Goal: Complete application form

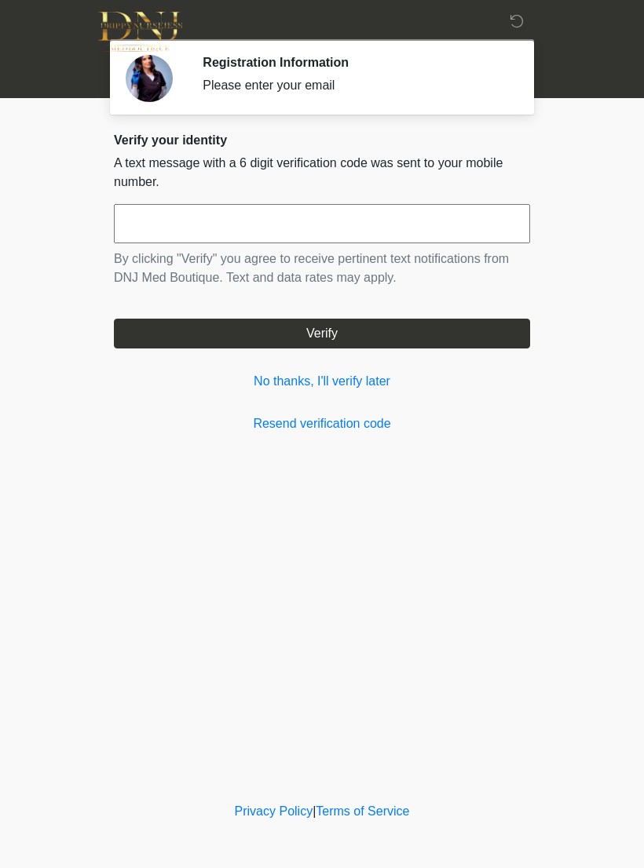
click at [352, 224] on input "text" at bounding box center [322, 223] width 416 height 39
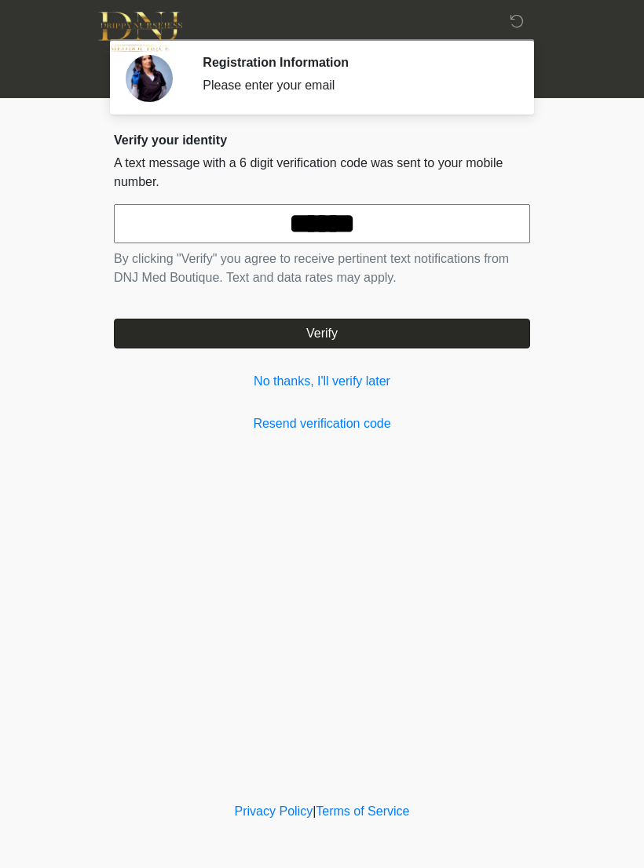
type input "******"
click at [472, 325] on button "Verify" at bounding box center [322, 334] width 416 height 30
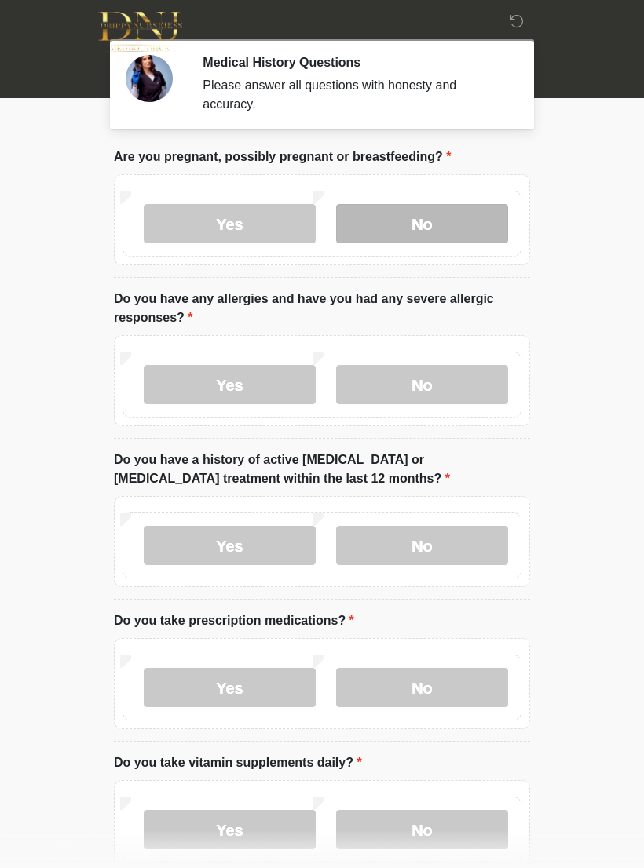
click at [458, 222] on label "No" at bounding box center [422, 223] width 172 height 39
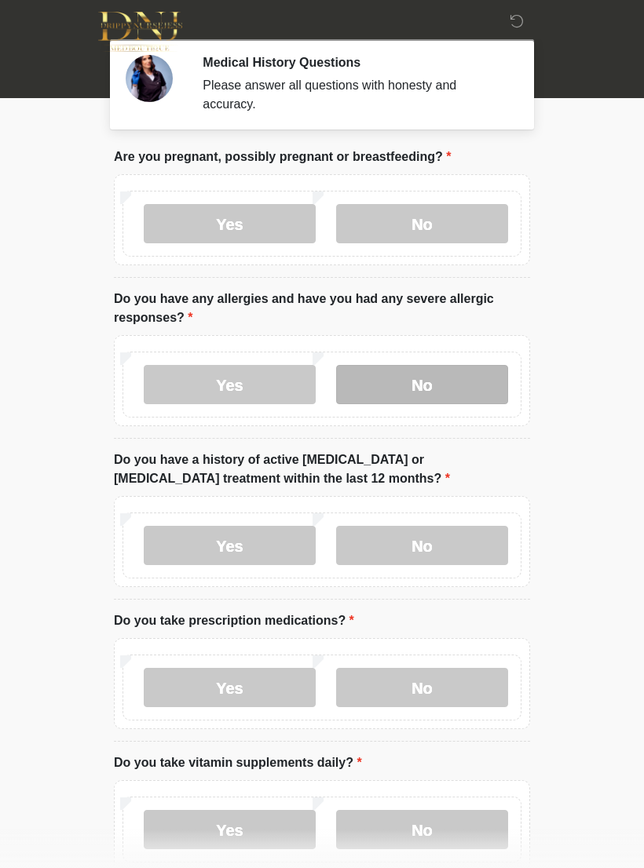
click at [464, 374] on label "No" at bounding box center [422, 384] width 172 height 39
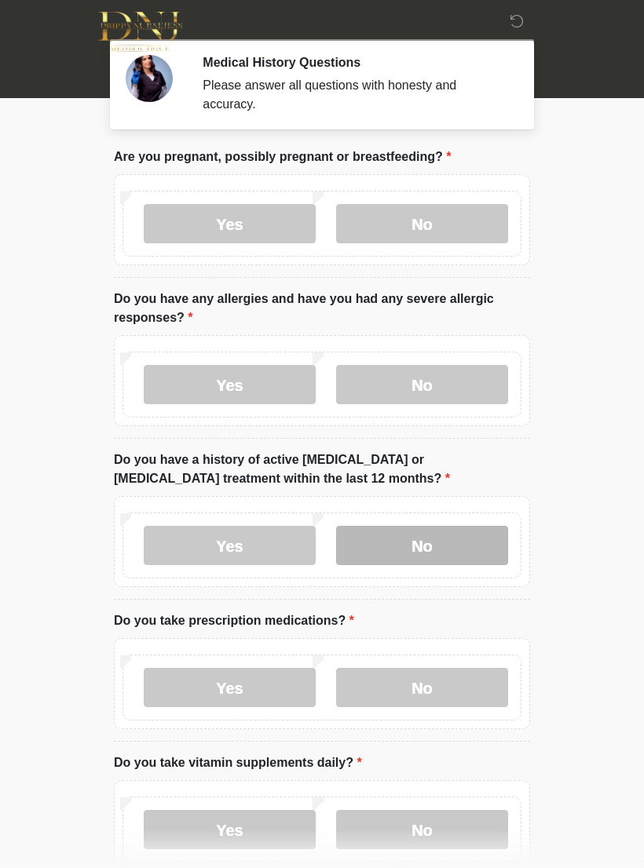
click at [473, 539] on label "No" at bounding box center [422, 545] width 172 height 39
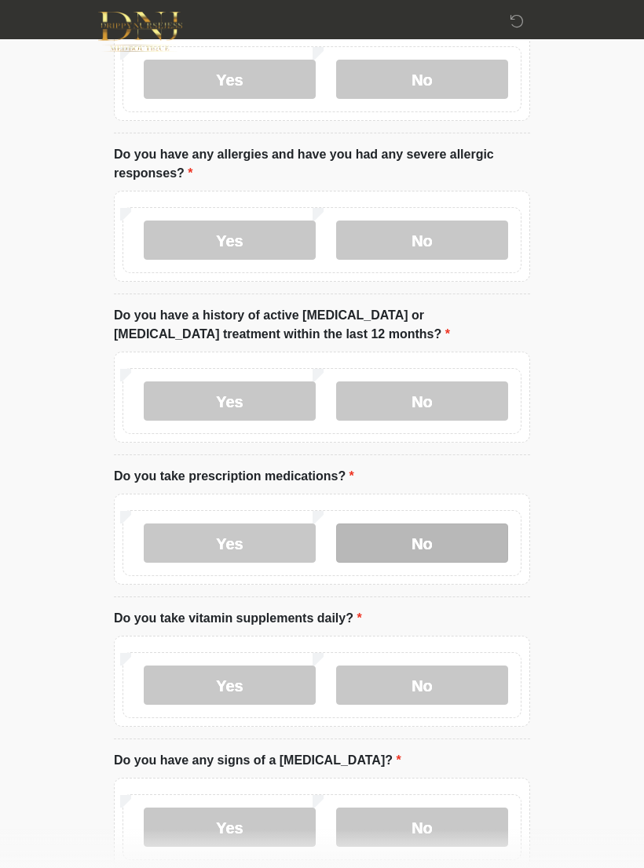
click at [464, 541] on label "No" at bounding box center [422, 543] width 172 height 39
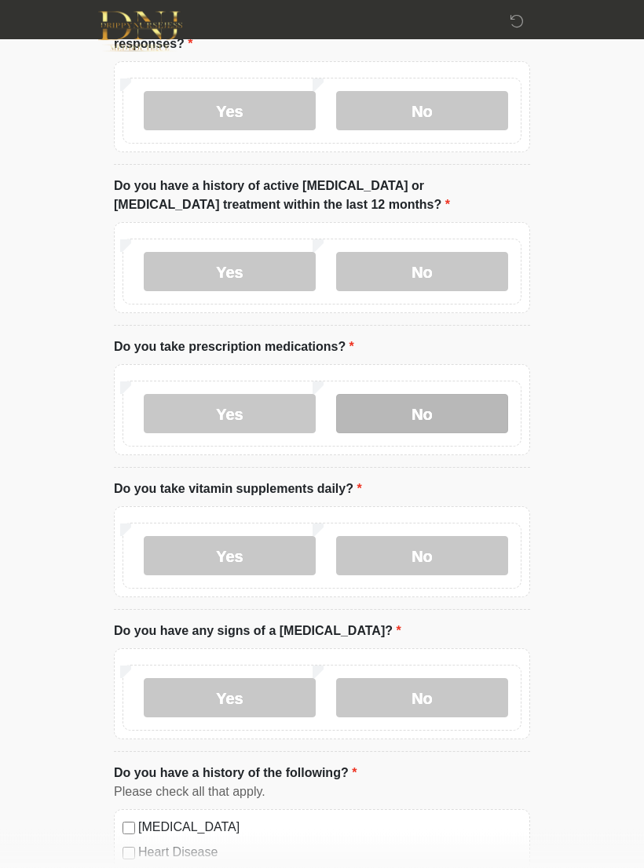
scroll to position [283, 0]
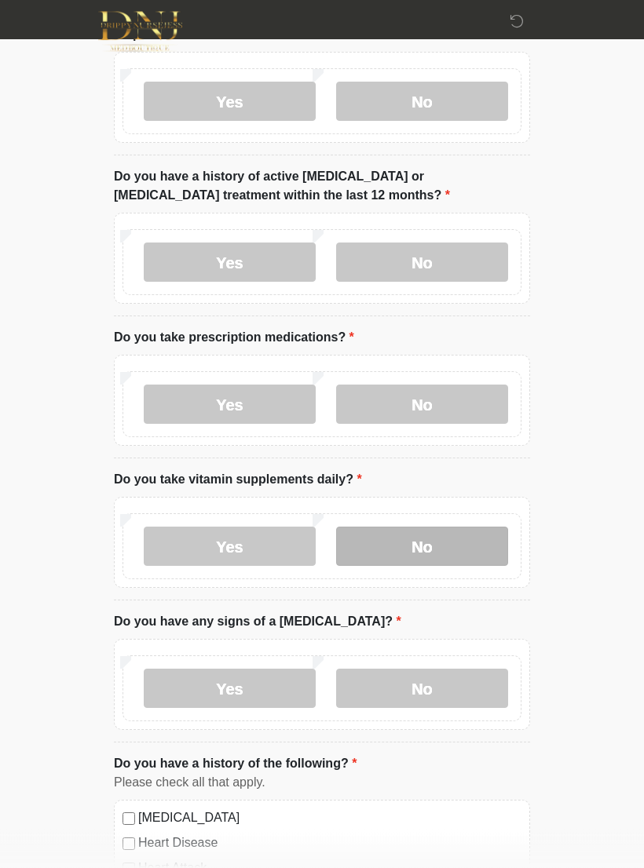
click at [472, 540] on label "No" at bounding box center [422, 547] width 172 height 39
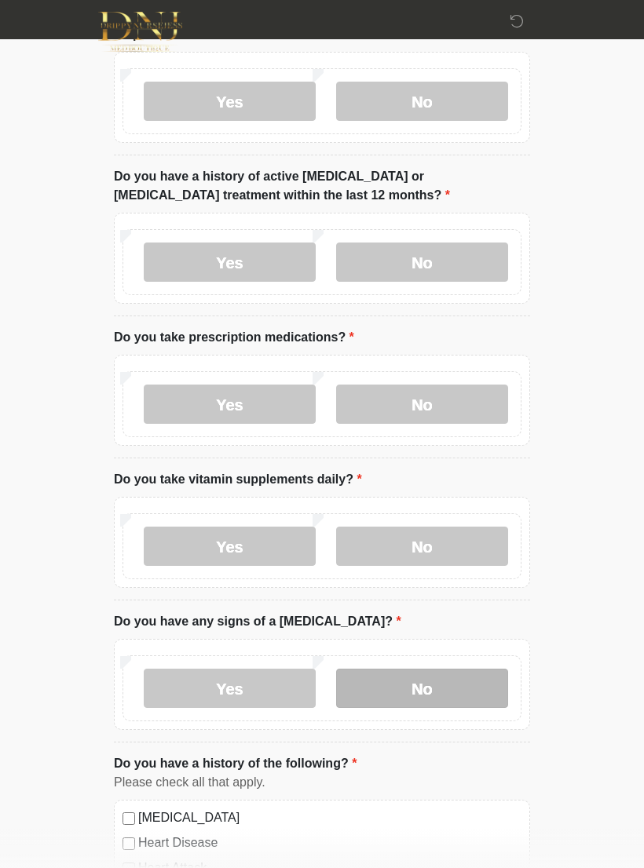
click at [442, 685] on label "No" at bounding box center [422, 688] width 172 height 39
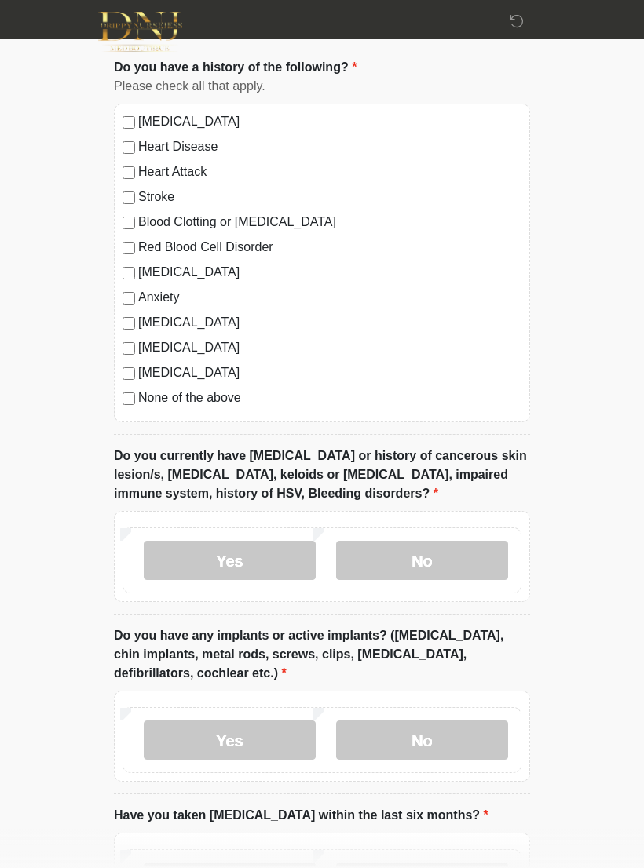
scroll to position [1009, 0]
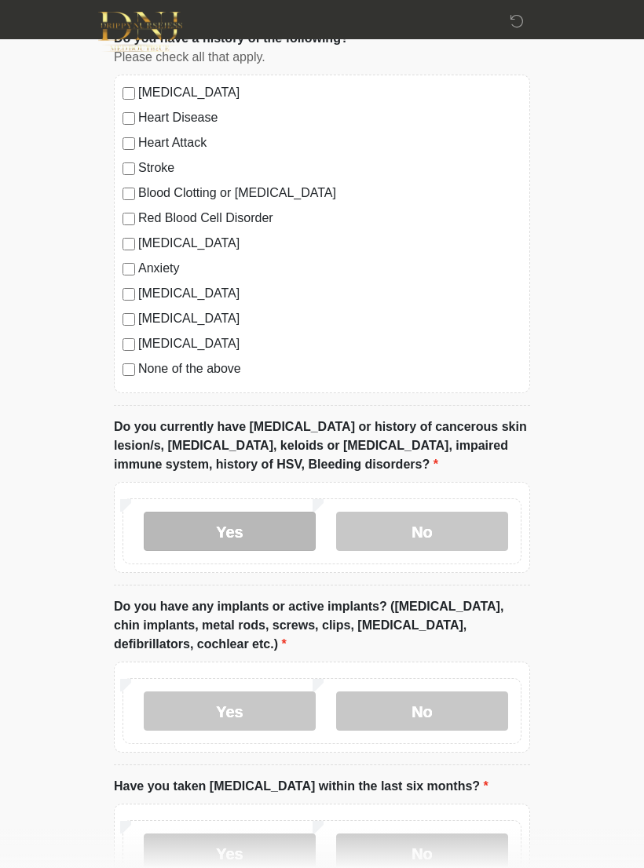
click at [204, 520] on label "Yes" at bounding box center [230, 531] width 172 height 39
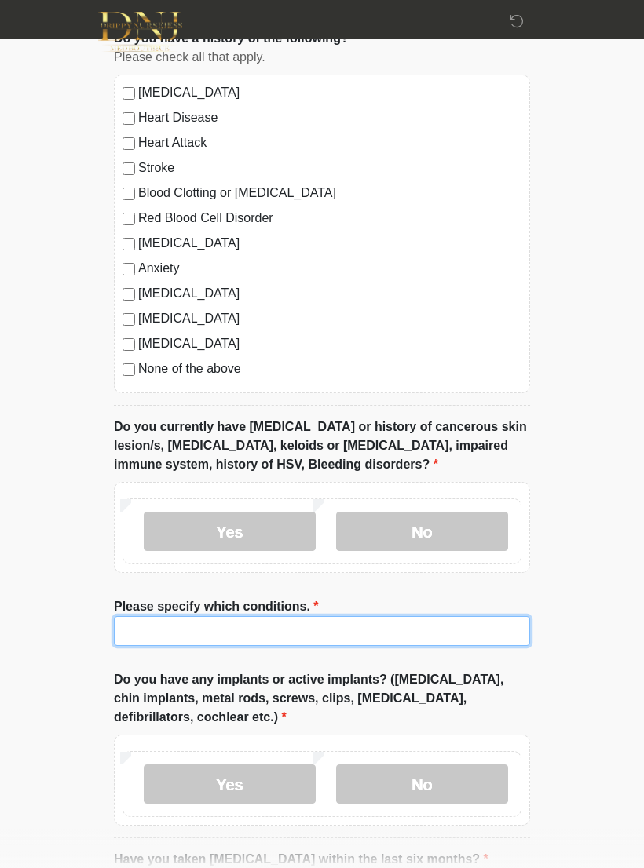
click at [411, 630] on input "Please specify which conditions." at bounding box center [322, 631] width 416 height 30
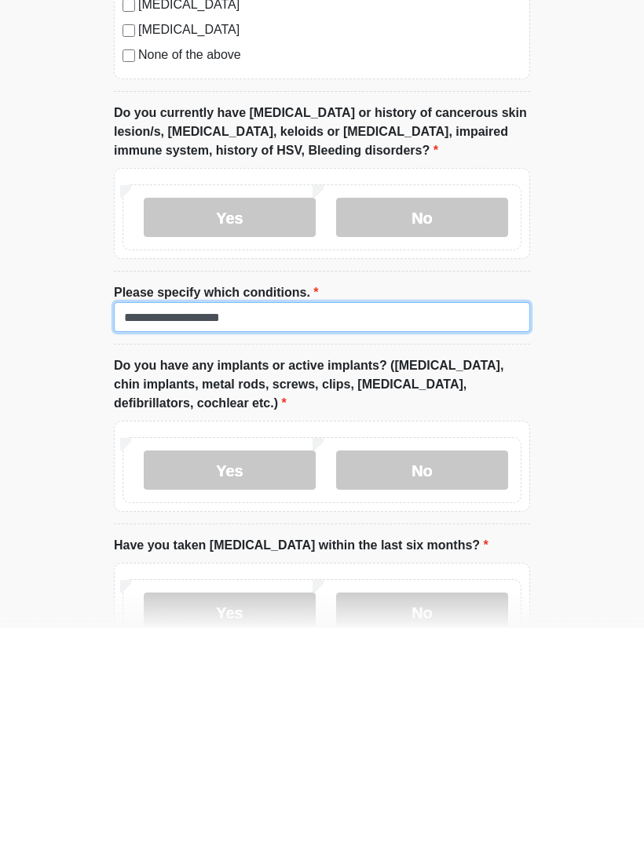
type input "**********"
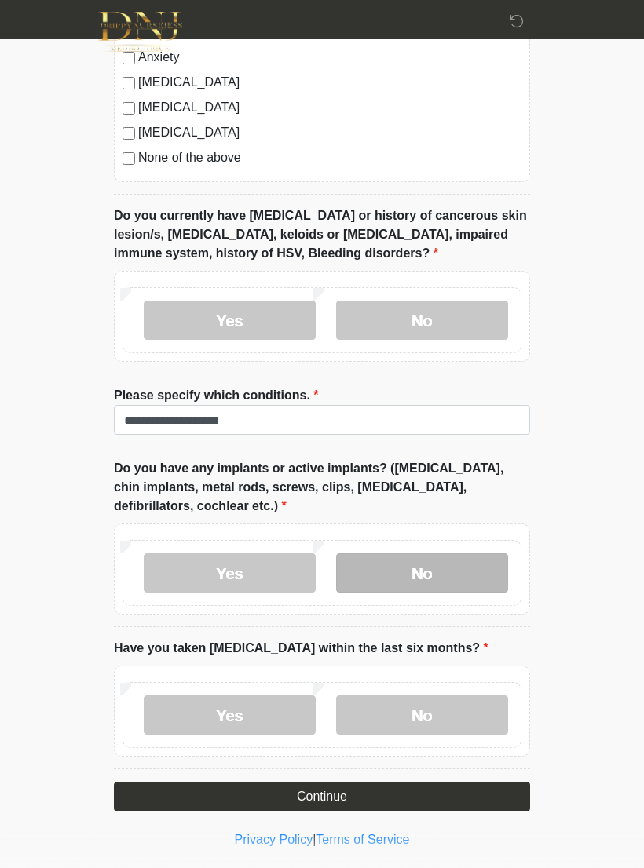
click at [428, 584] on label "No" at bounding box center [422, 572] width 172 height 39
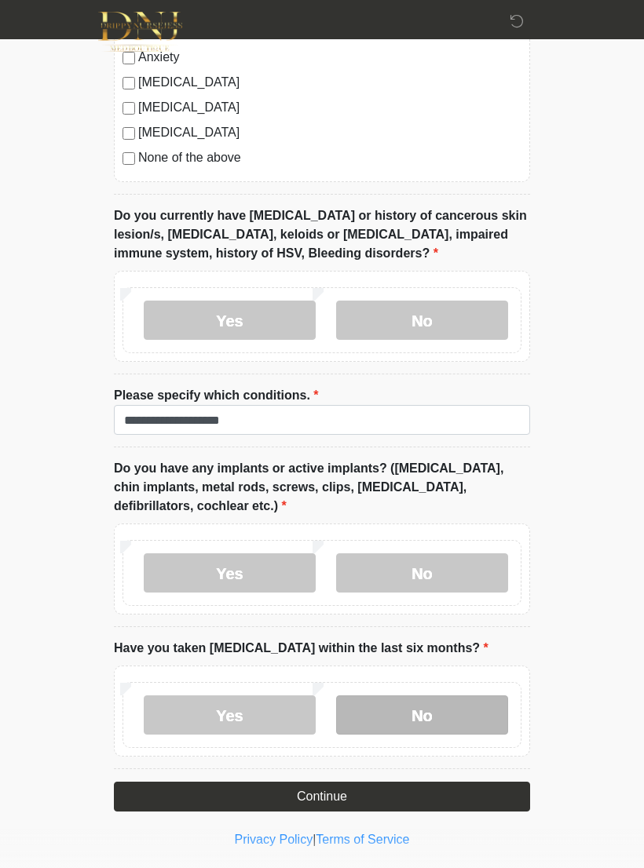
click at [428, 712] on label "No" at bounding box center [422, 715] width 172 height 39
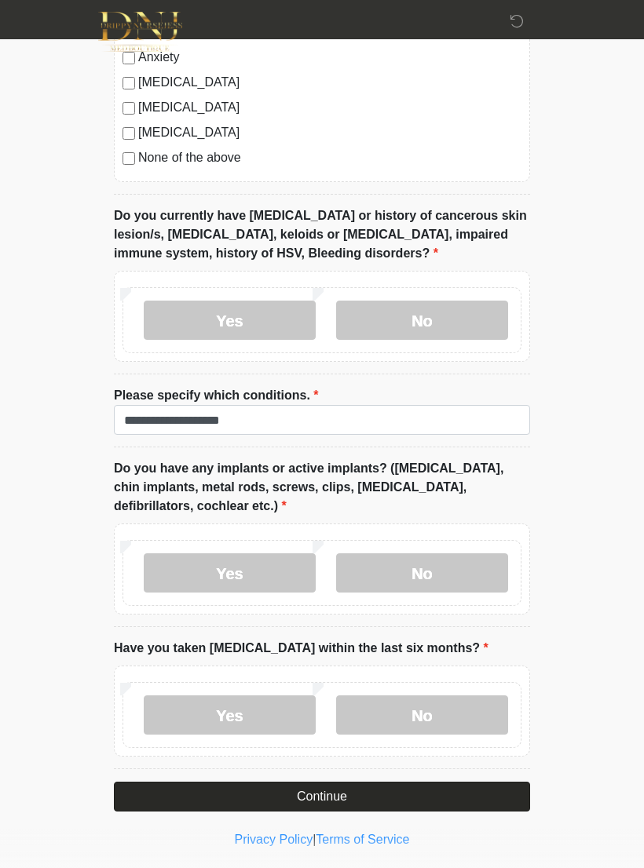
click at [382, 785] on button "Continue" at bounding box center [322, 797] width 416 height 30
click at [310, 791] on button "Continue" at bounding box center [322, 797] width 416 height 30
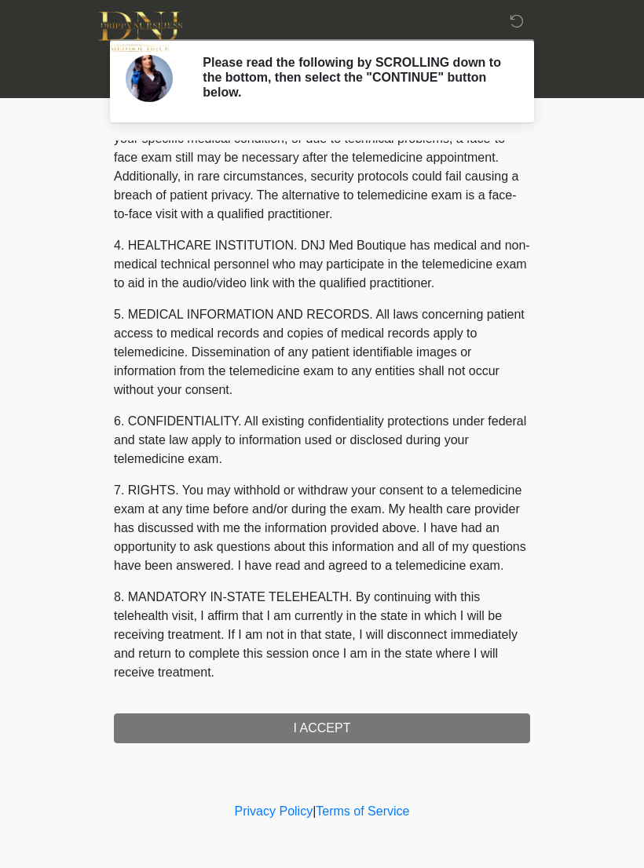
scroll to position [356, 0]
click at [331, 737] on button "I ACCEPT" at bounding box center [322, 729] width 416 height 30
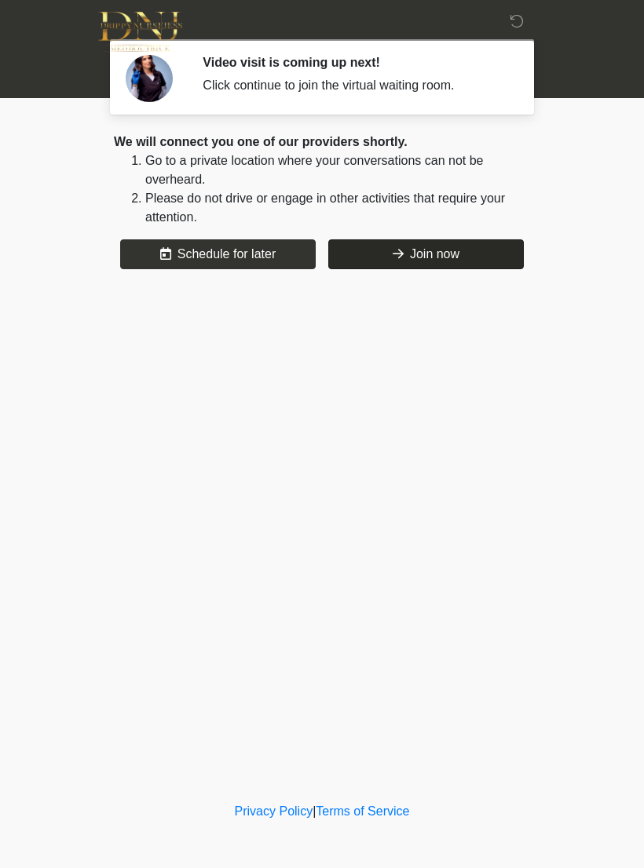
click at [487, 250] on button "Join now" at bounding box center [425, 254] width 195 height 30
